Goal: Find contact information: Find contact information

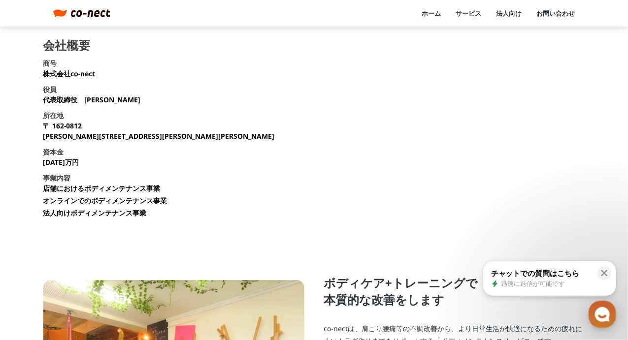
drag, startPoint x: 0, startPoint y: 0, endPoint x: 87, endPoint y: 22, distance: 89.4
click at [87, 22] on header "ホーム サービス 法人向け お問い合わせ menu" at bounding box center [314, 13] width 628 height 27
click at [82, 12] on img at bounding box center [91, 13] width 40 height 8
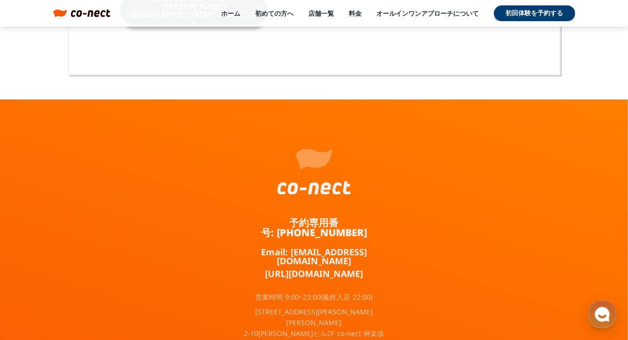
scroll to position [6499, 0]
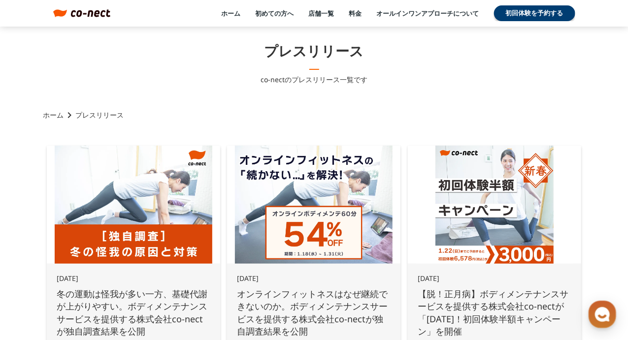
scroll to position [49, 0]
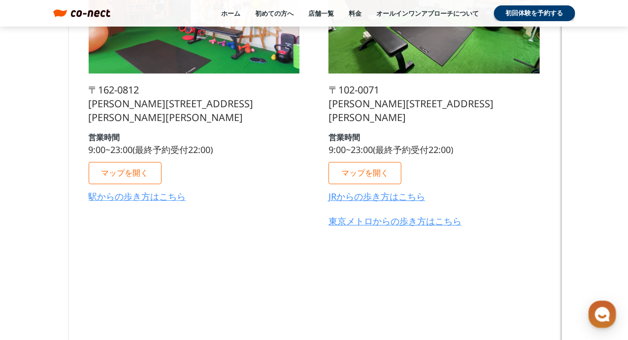
scroll to position [5222, 0]
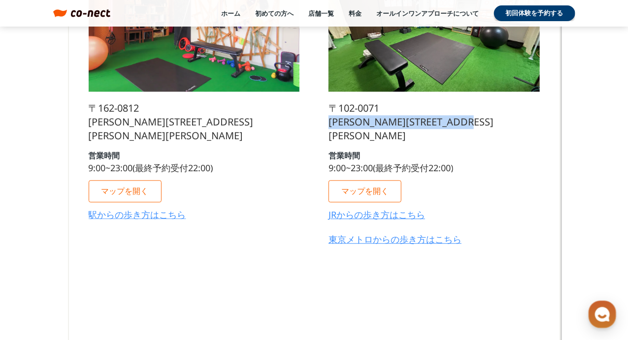
drag, startPoint x: 325, startPoint y: 123, endPoint x: 343, endPoint y: 137, distance: 23.5
click at [343, 137] on div "飯田橋店 〒102-0071 東京都千代田区富士見１丁目７−７ 女部田ビル 3F 営業時間 9:00~23:00(最終予約受付22:00) マップを開く JR…" at bounding box center [434, 205] width 231 height 627
copy p "東京都千代田区富士見１丁目７−７ 女部田ビル 3F"
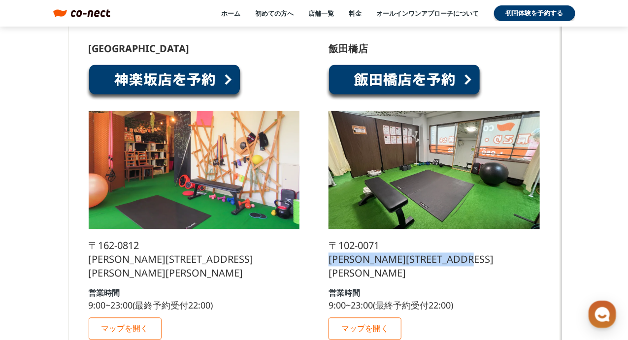
scroll to position [5074, 0]
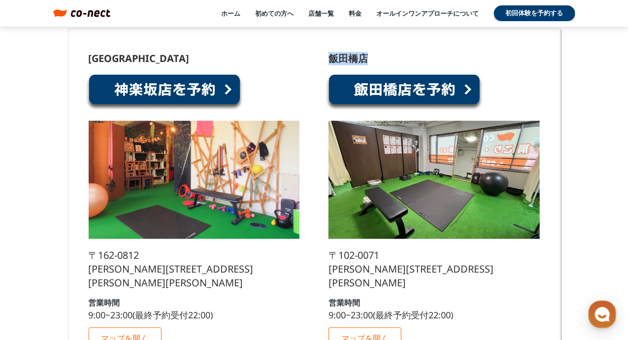
drag, startPoint x: 332, startPoint y: 58, endPoint x: 386, endPoint y: 61, distance: 54.8
click at [386, 61] on div "飯田橋店 〒102-0071 東京都千代田区富士見１丁目７−７ 女部田ビル 3F 営業時間 9:00~23:00(最終予約受付22:00) マップを開く JR…" at bounding box center [434, 227] width 211 height 346
copy p "飯田橋店"
